Goal: Obtain resource: Download file/media

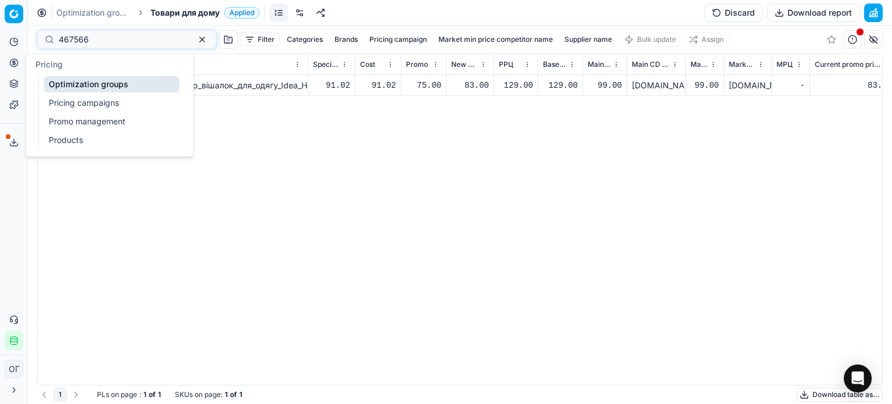
click at [10, 56] on button "Pricing" at bounding box center [14, 62] width 19 height 19
click at [82, 83] on link "Optimization groups" at bounding box center [111, 84] width 135 height 16
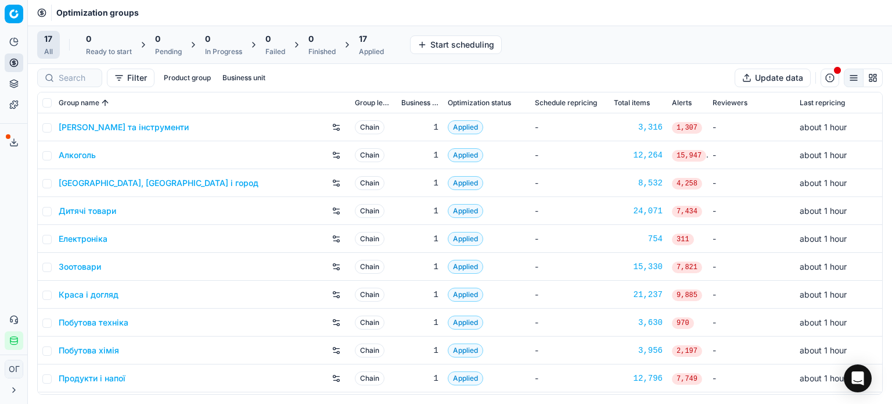
click at [364, 48] on div "Applied" at bounding box center [371, 51] width 25 height 9
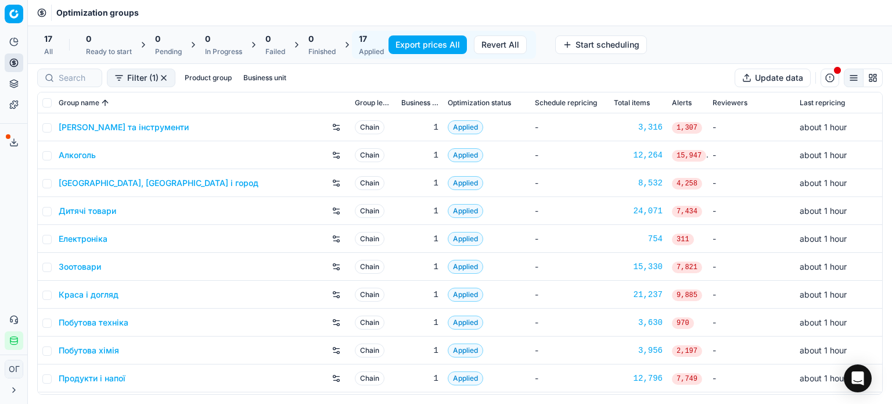
click at [94, 214] on link "Дитячі товари" at bounding box center [87, 211] width 57 height 12
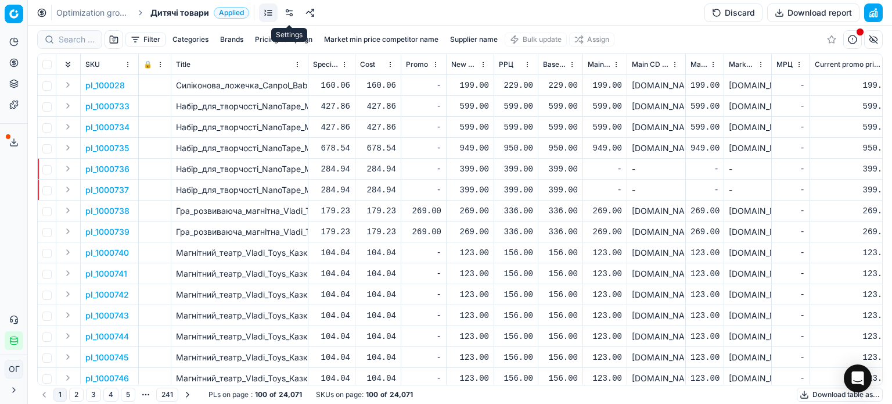
click at [287, 10] on link at bounding box center [289, 12] width 19 height 19
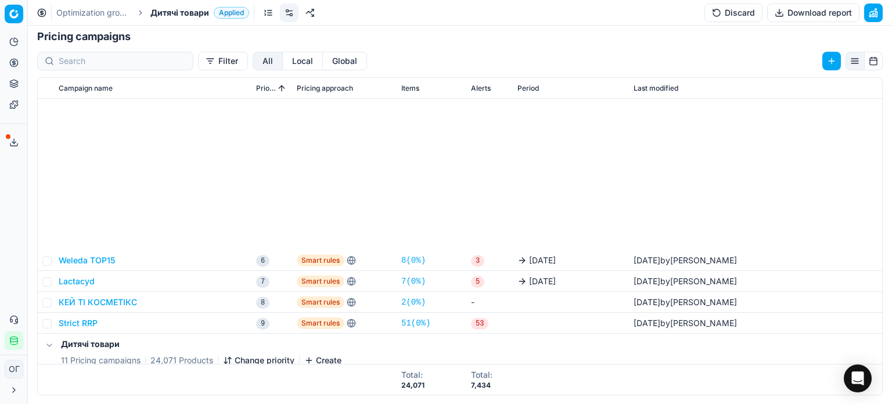
scroll to position [228, 0]
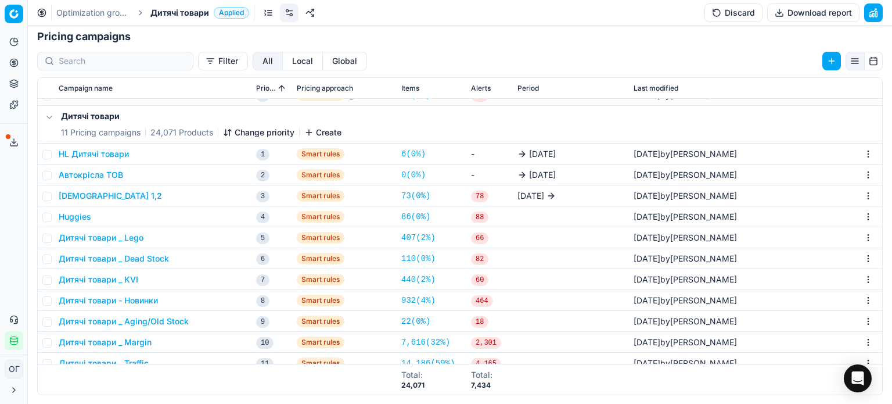
click at [102, 145] on td "HL Дитячі товари" at bounding box center [152, 153] width 197 height 21
click at [98, 152] on button "HL Дитячі товари" at bounding box center [94, 154] width 70 height 12
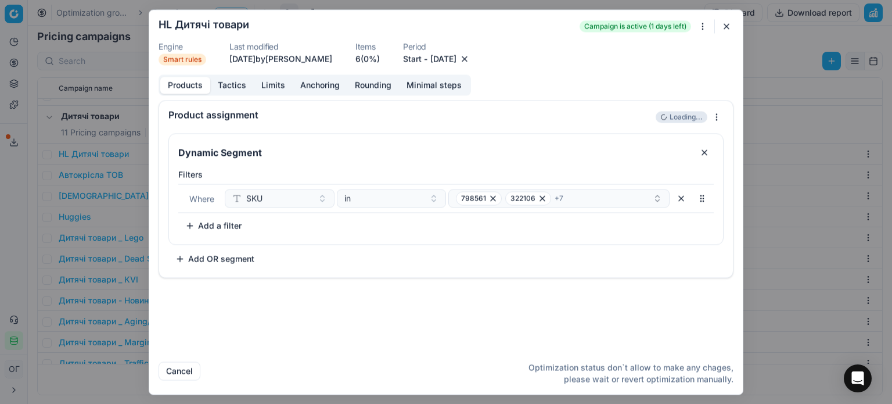
click at [727, 27] on button "button" at bounding box center [727, 26] width 14 height 14
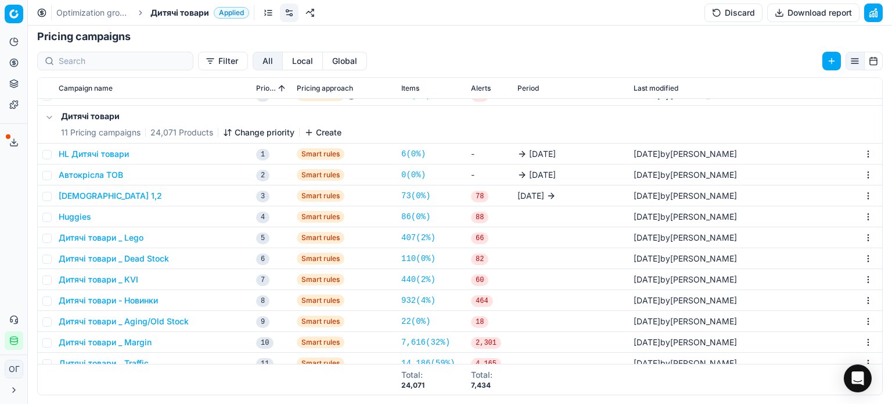
click at [728, 12] on button "Discard" at bounding box center [734, 12] width 58 height 19
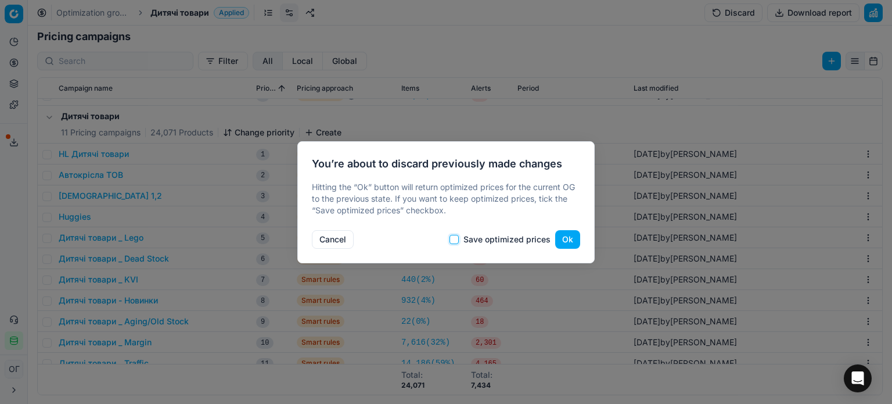
click at [455, 240] on input "Save optimized prices" at bounding box center [454, 239] width 9 height 9
checkbox input "true"
click at [567, 241] on button "Ok" at bounding box center [567, 239] width 25 height 19
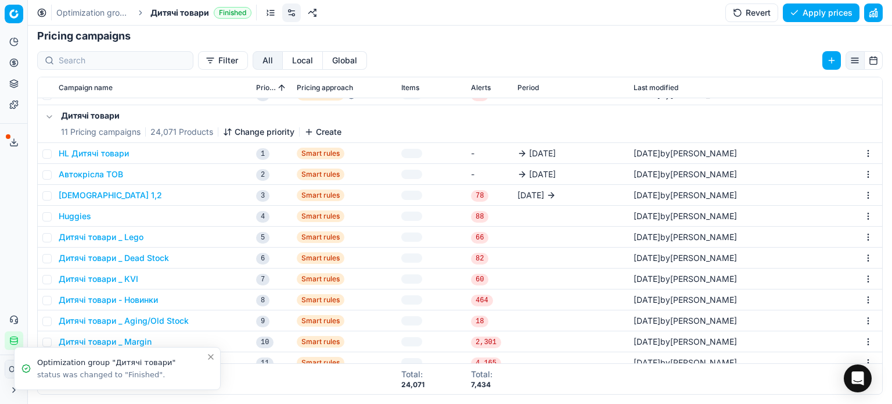
scroll to position [179, 0]
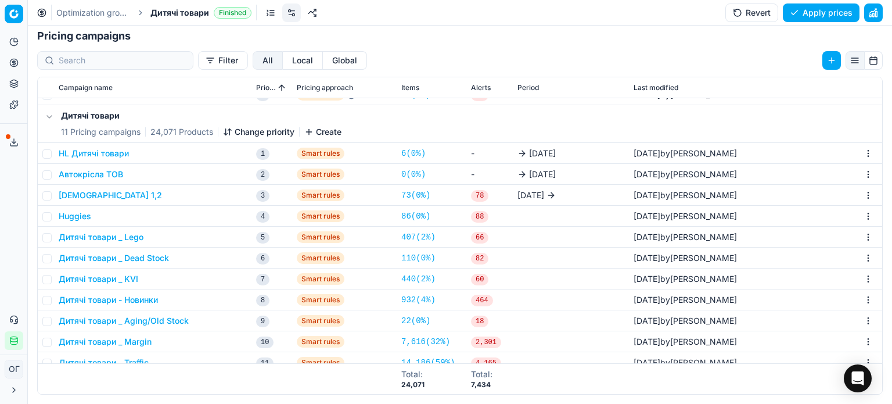
click at [96, 149] on button "HL Дитячі товари" at bounding box center [94, 154] width 70 height 12
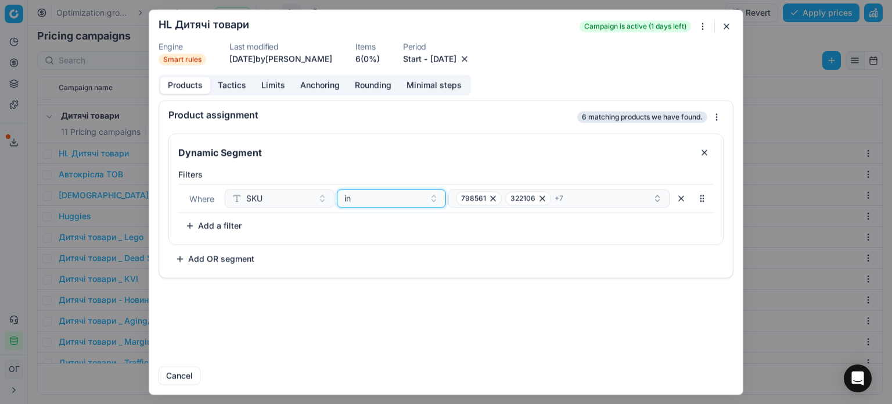
click at [404, 198] on div "in" at bounding box center [384, 198] width 81 height 12
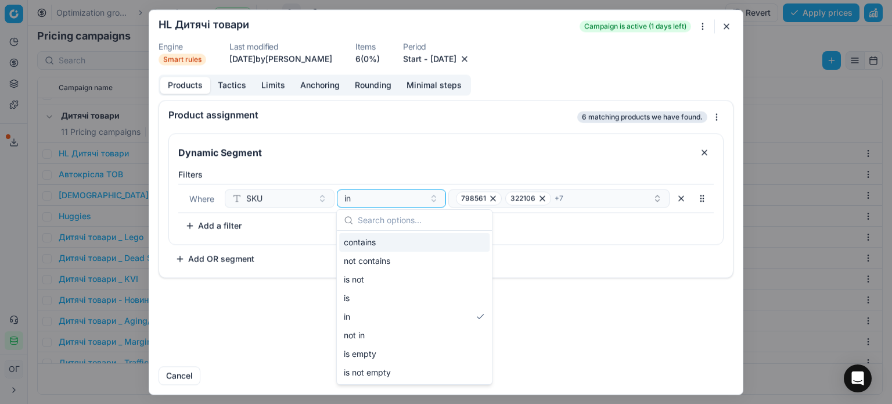
click at [381, 241] on div "contains" at bounding box center [414, 242] width 150 height 19
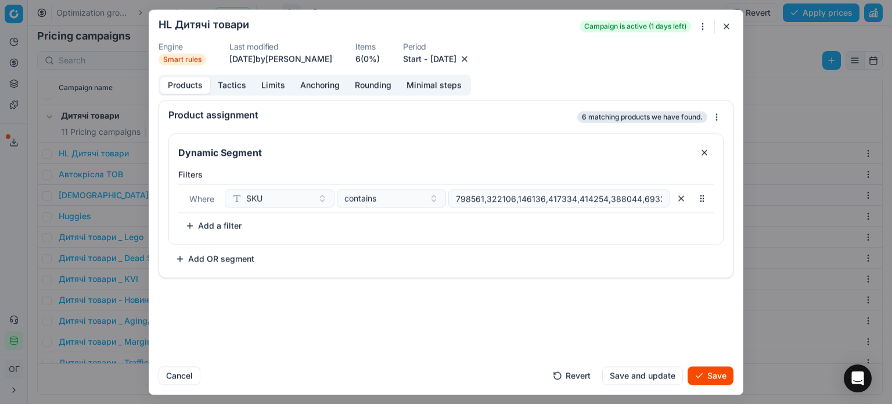
scroll to position [0, 74]
type input "798561,322106,146136,417334,414254,388044,693318,1408248,1398885,"
click at [727, 27] on button "button" at bounding box center [727, 26] width 14 height 14
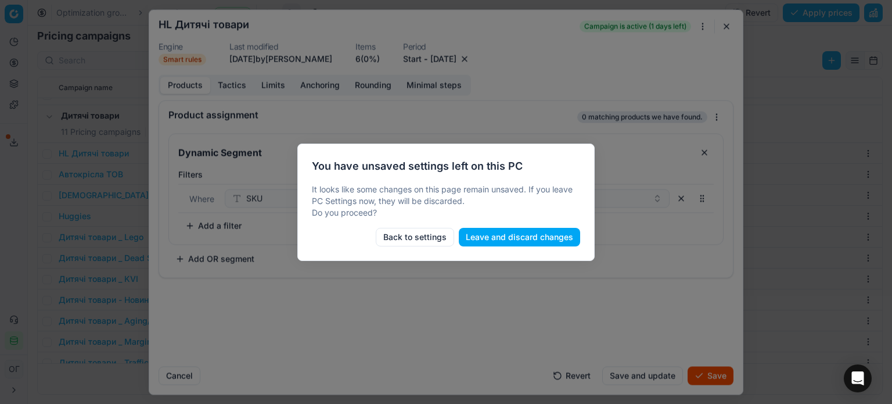
click at [506, 240] on button "Leave and discard changes" at bounding box center [519, 237] width 121 height 19
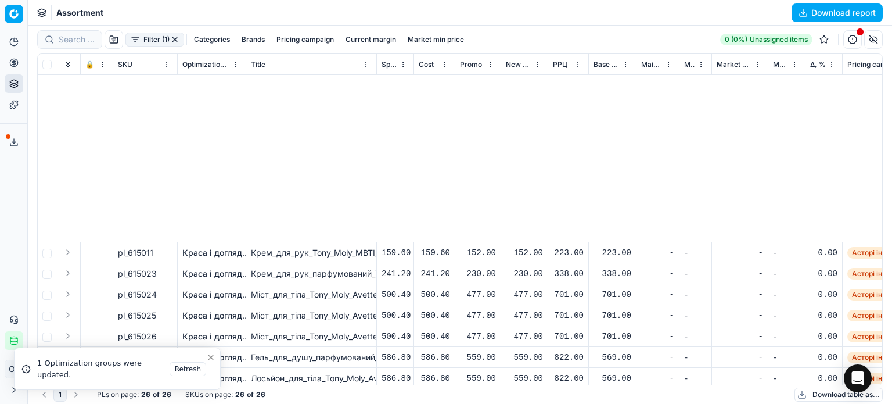
scroll to position [242, 0]
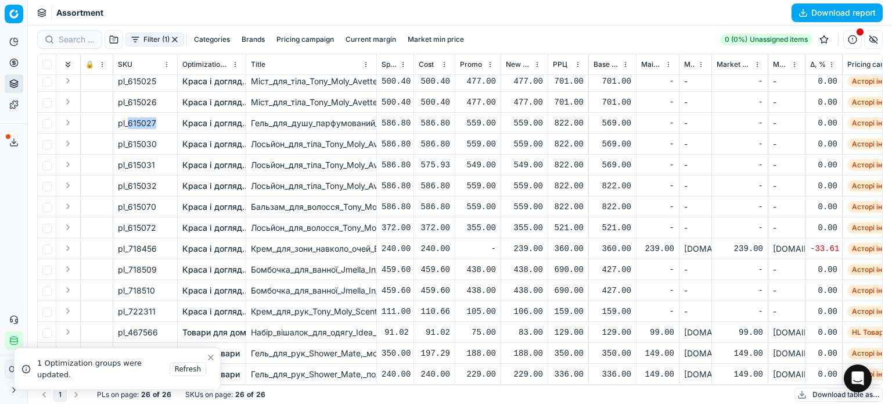
drag, startPoint x: 156, startPoint y: 114, endPoint x: 127, endPoint y: 114, distance: 28.5
click at [127, 117] on span "pl_615027" at bounding box center [137, 123] width 38 height 12
copy span "615027"
click at [853, 36] on button "button" at bounding box center [852, 39] width 19 height 19
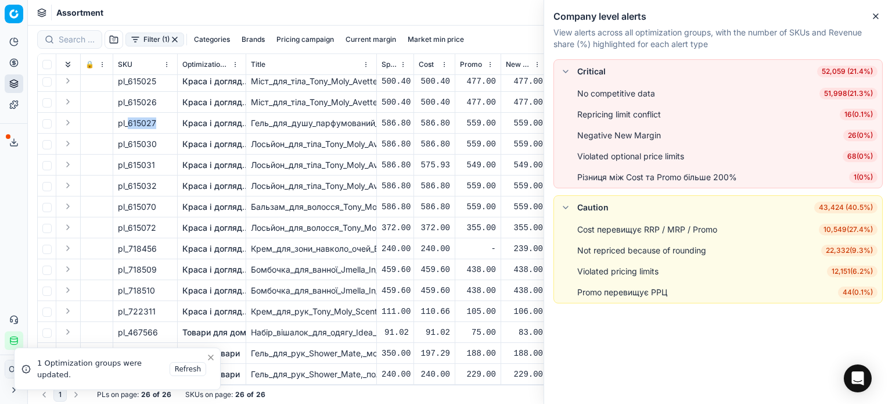
click at [864, 292] on span "44 ( 0.1% )" at bounding box center [857, 292] width 39 height 12
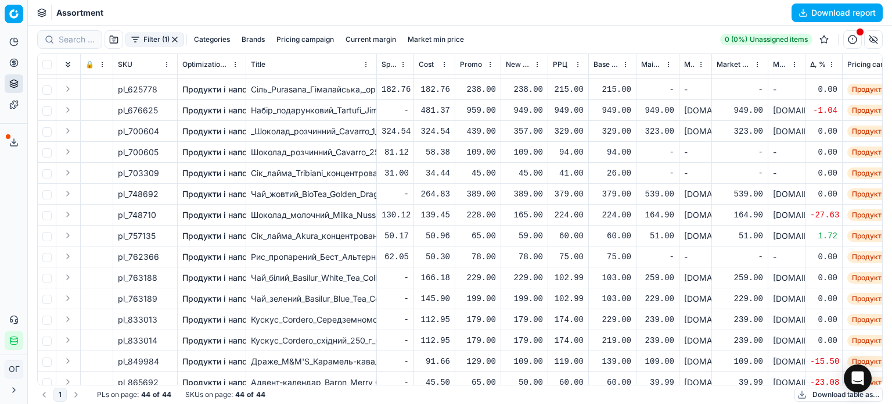
scroll to position [619, 0]
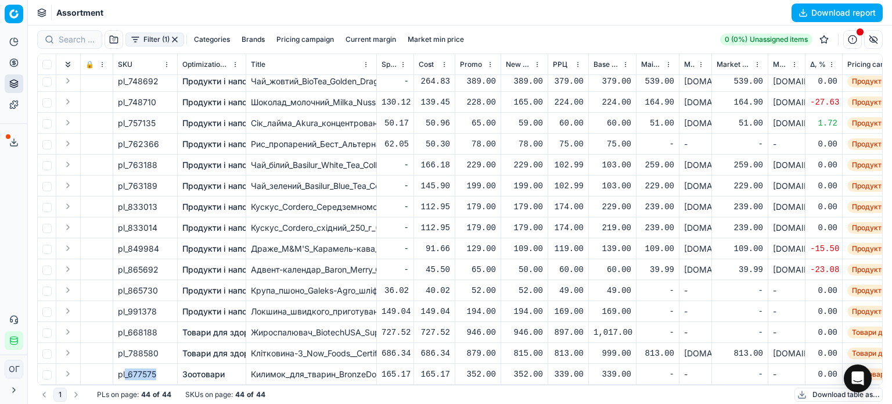
drag, startPoint x: 156, startPoint y: 365, endPoint x: 124, endPoint y: 365, distance: 31.4
click at [124, 368] on span "pl_677575" at bounding box center [137, 374] width 38 height 12
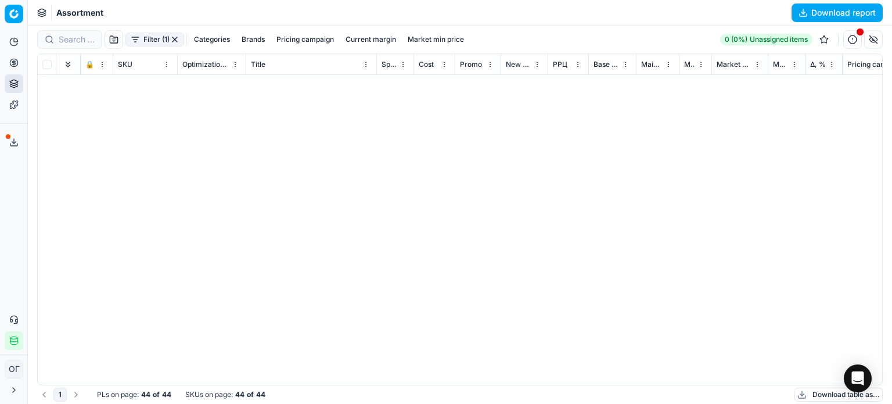
scroll to position [0, 0]
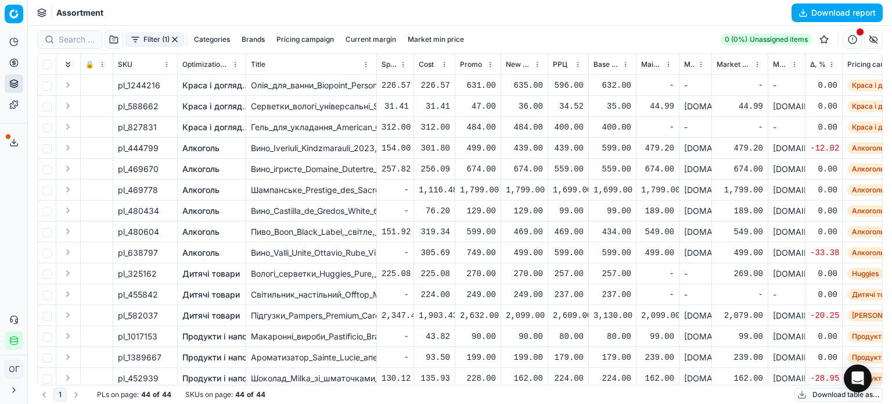
click at [203, 60] on span "Optimization group" at bounding box center [205, 64] width 47 height 9
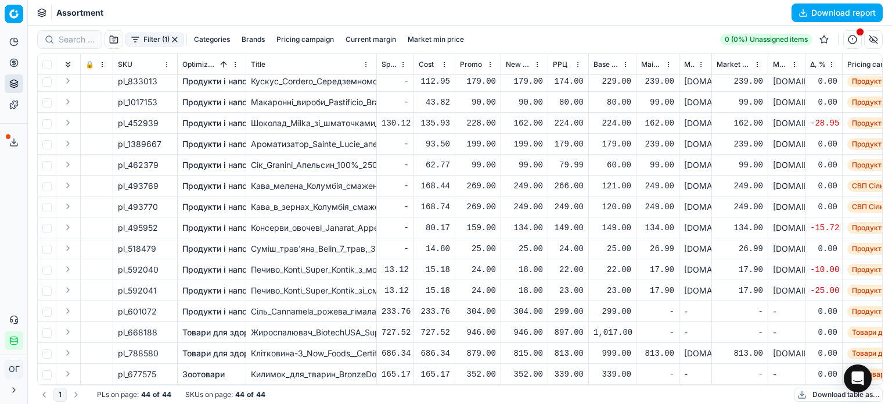
scroll to position [619, 0]
drag, startPoint x: 158, startPoint y: 343, endPoint x: 128, endPoint y: 343, distance: 29.6
click at [128, 347] on div "pl_788580" at bounding box center [145, 353] width 55 height 12
copy span "788580"
drag, startPoint x: 157, startPoint y: 325, endPoint x: 128, endPoint y: 326, distance: 29.1
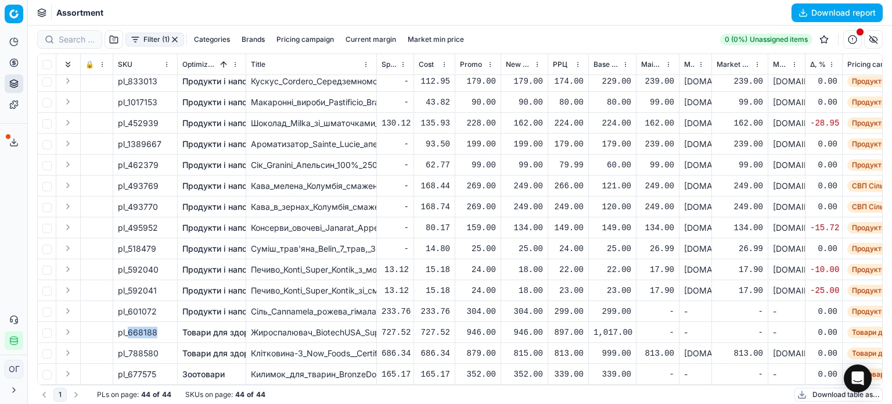
click at [128, 326] on div "pl_668188" at bounding box center [145, 332] width 55 height 12
copy span "668188"
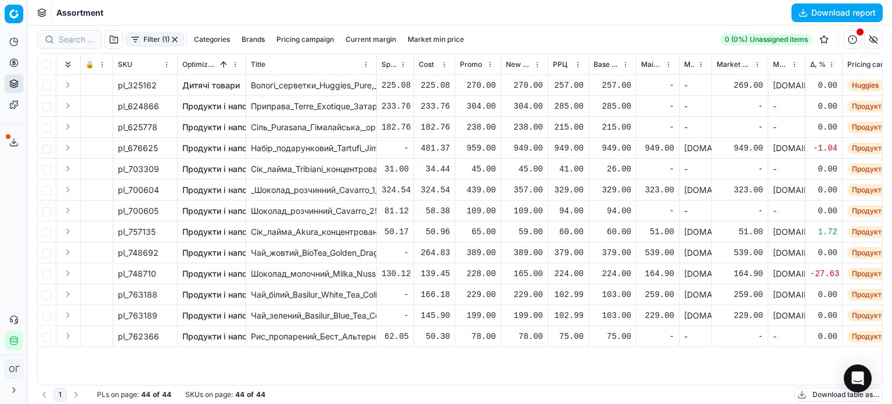
scroll to position [0, 0]
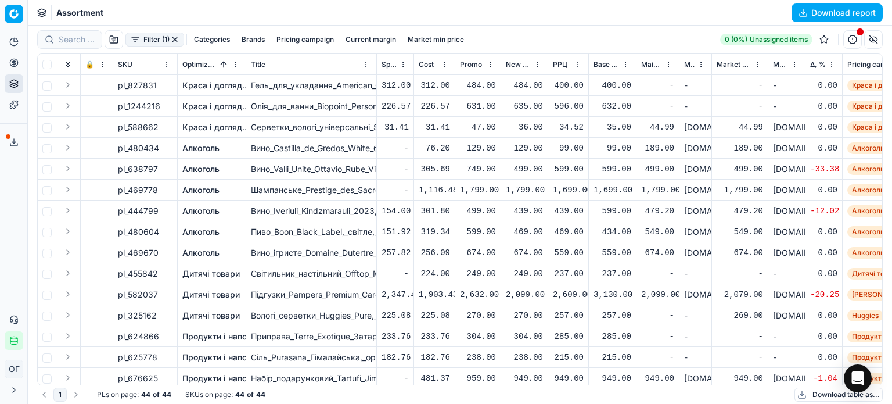
click at [818, 397] on button "Download table as..." at bounding box center [839, 394] width 88 height 14
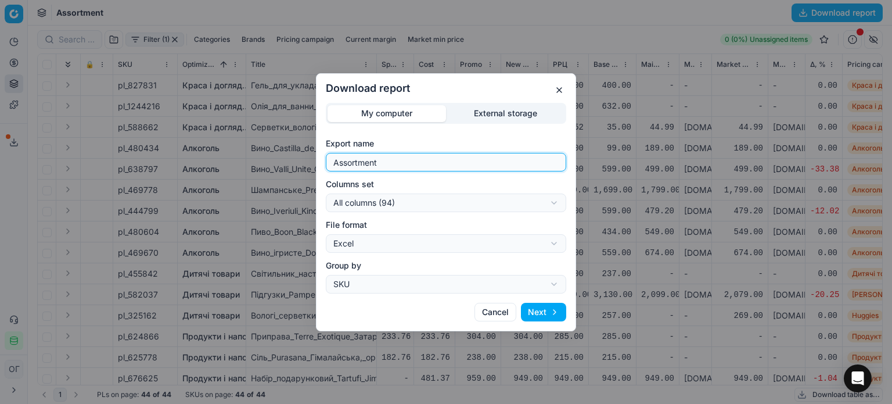
click at [447, 162] on input "Assortment" at bounding box center [446, 161] width 230 height 17
type input "Assortment Промо вище за РРЦ"
click at [445, 211] on div "Download report My computer External storage Export name Assortment Промо вище …" at bounding box center [446, 202] width 892 height 404
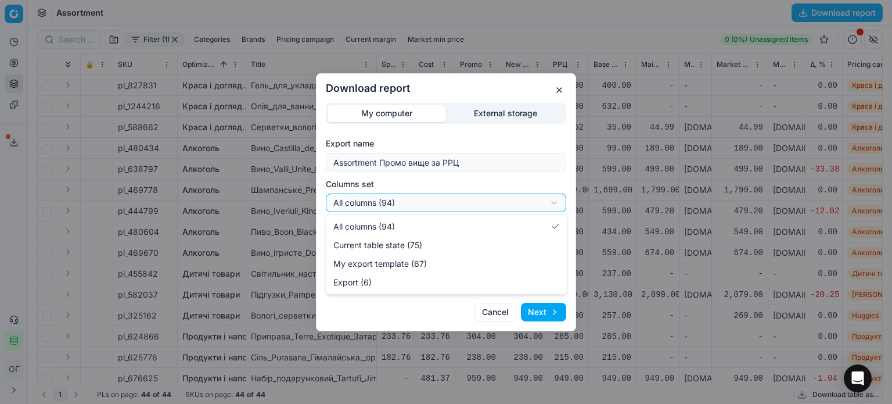
select select "table"
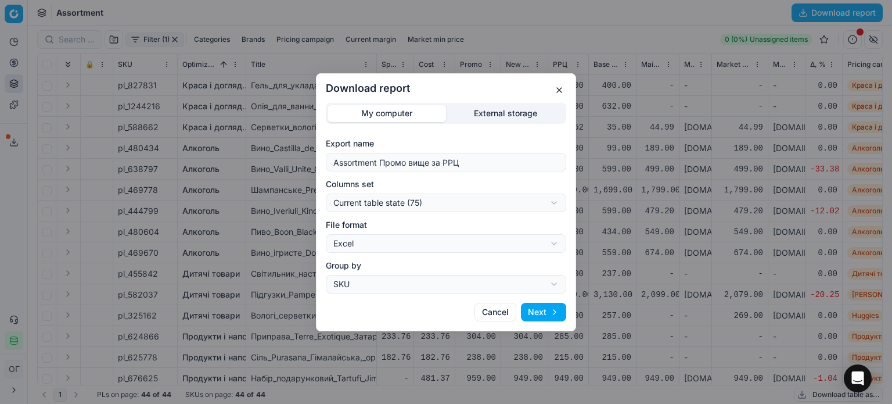
click at [534, 311] on button "Next" at bounding box center [543, 312] width 45 height 19
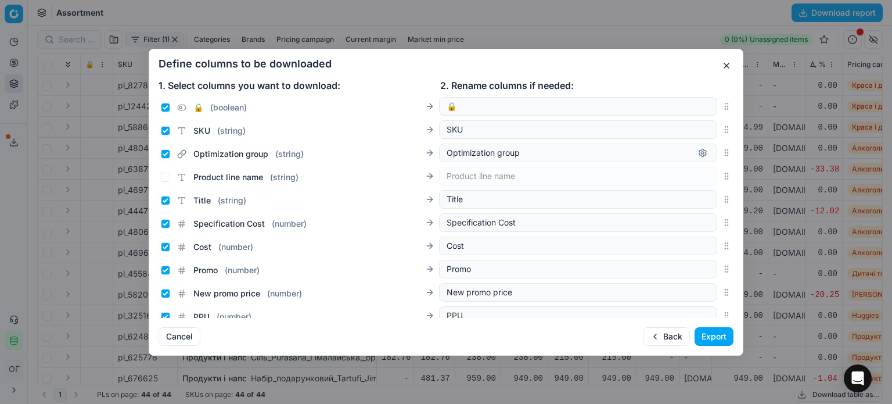
click at [724, 334] on button "Export" at bounding box center [714, 336] width 39 height 19
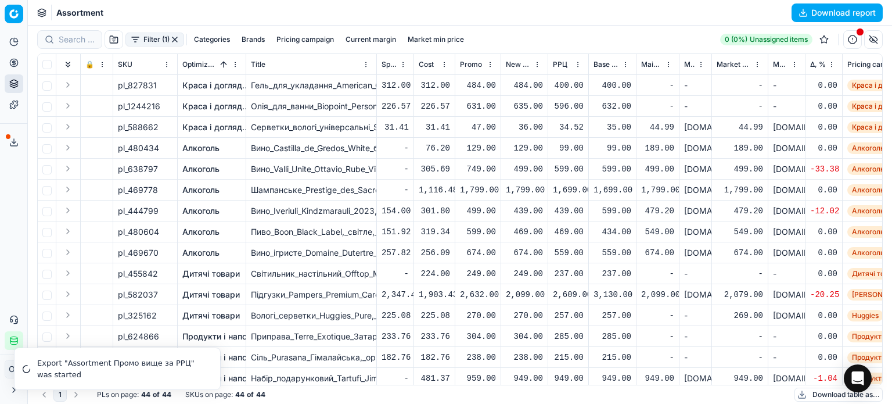
click at [9, 138] on span at bounding box center [8, 136] width 5 height 5
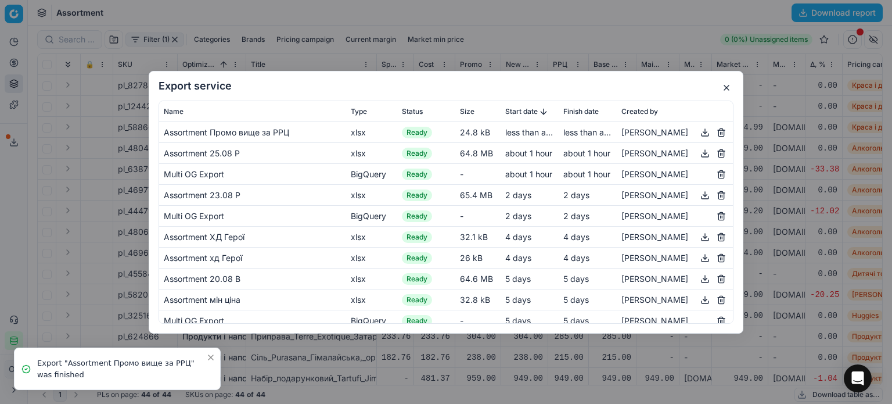
click at [698, 132] on button "button" at bounding box center [705, 132] width 14 height 14
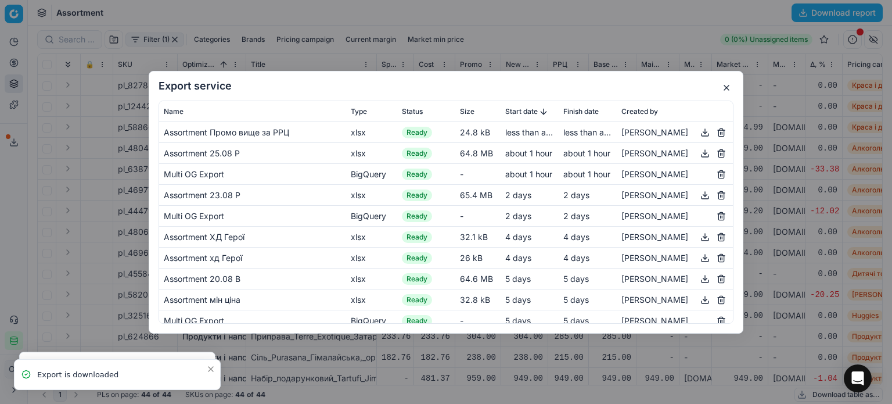
drag, startPoint x: 732, startPoint y: 91, endPoint x: 206, endPoint y: 315, distance: 572.5
click at [732, 91] on button "button" at bounding box center [727, 88] width 14 height 14
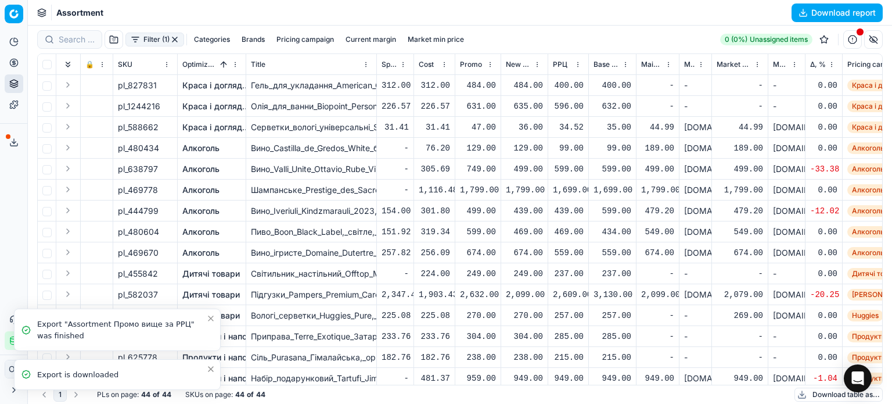
click at [211, 371] on icon "Close toast" at bounding box center [210, 368] width 9 height 9
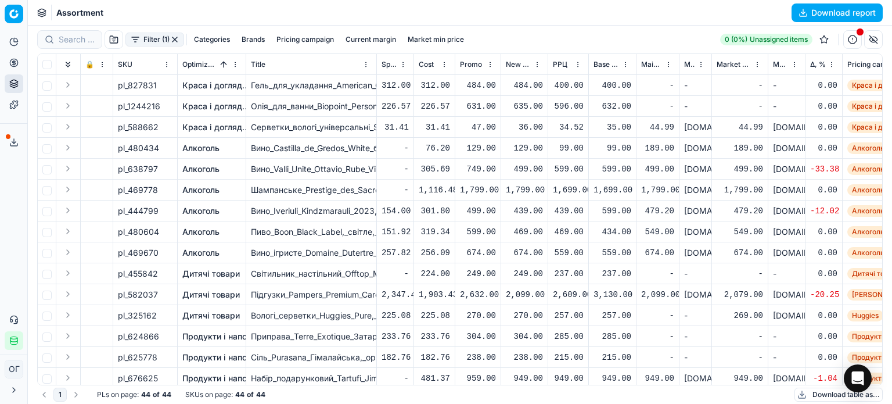
click at [15, 143] on icon at bounding box center [13, 142] width 9 height 9
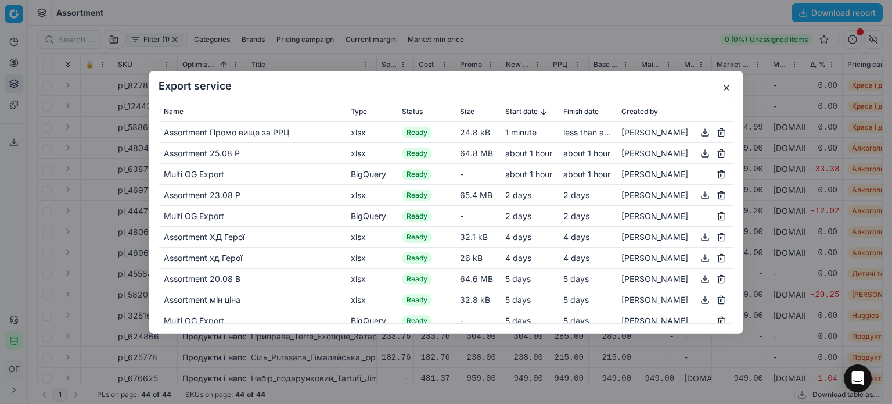
click at [727, 85] on button "button" at bounding box center [727, 88] width 14 height 14
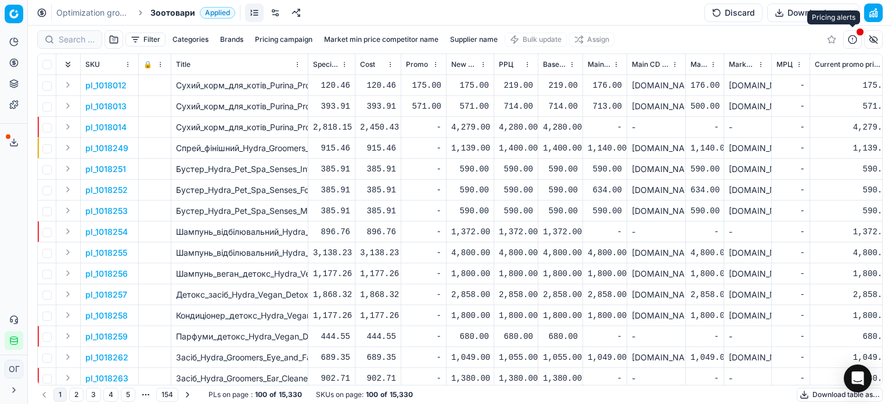
click at [853, 37] on button "button" at bounding box center [852, 39] width 19 height 19
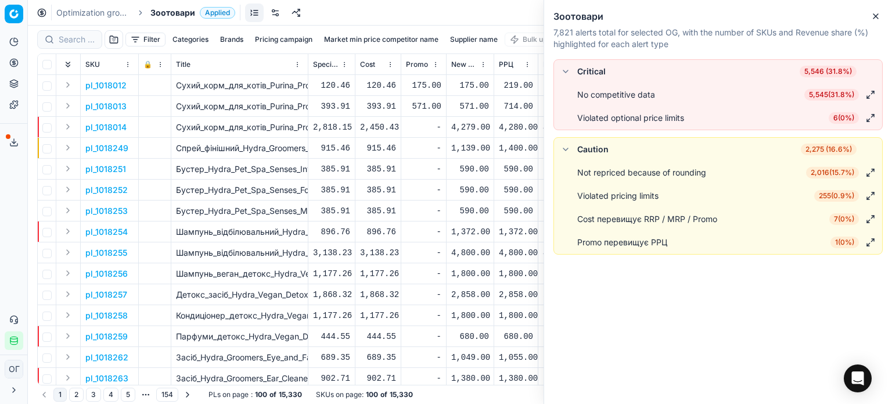
click at [839, 241] on span "1 ( 0% )" at bounding box center [845, 242] width 28 height 12
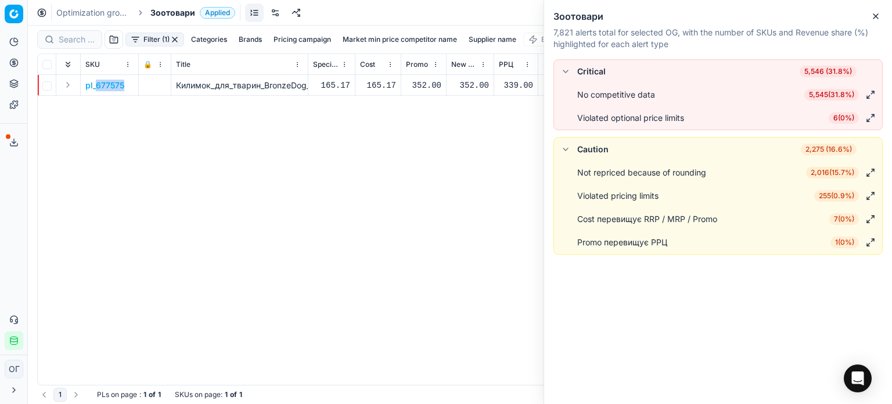
drag, startPoint x: 125, startPoint y: 87, endPoint x: 98, endPoint y: 90, distance: 28.1
click at [98, 90] on td "pl_677575" at bounding box center [110, 85] width 58 height 21
copy p "677575"
